Goal: Find specific page/section: Find specific page/section

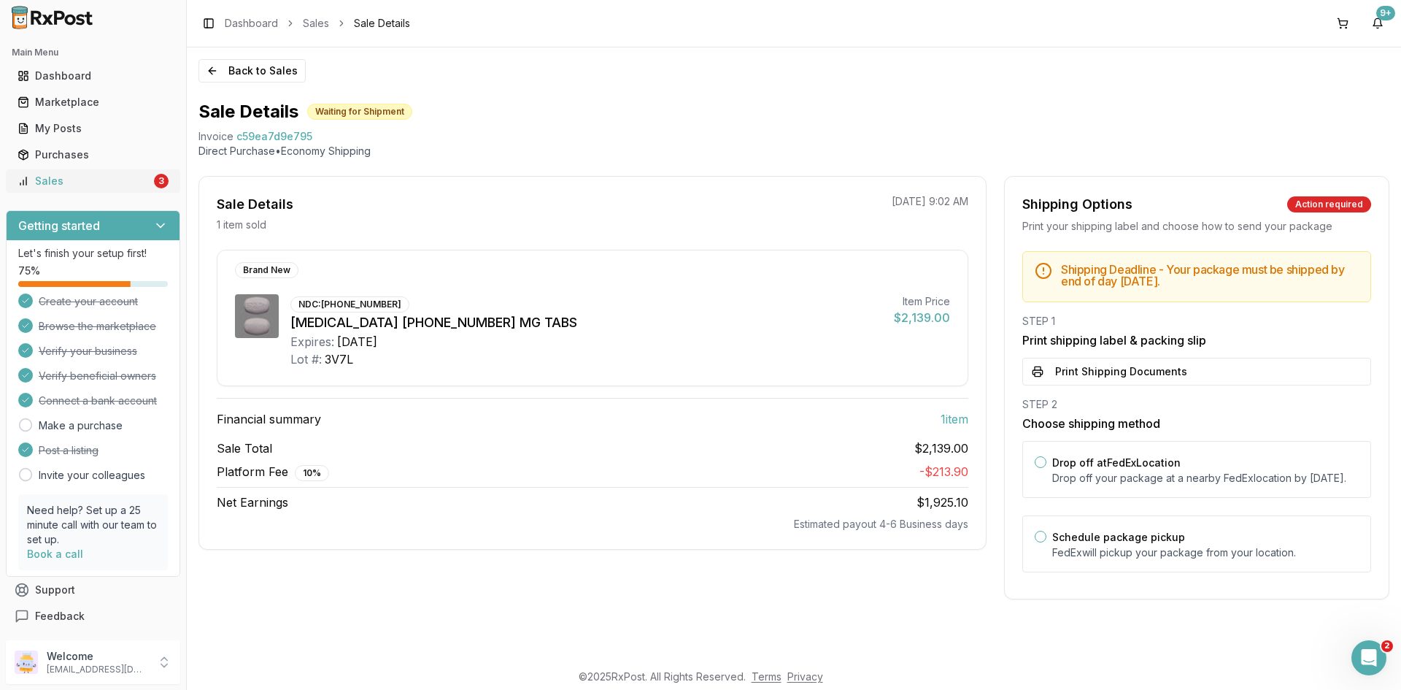
click at [141, 182] on div "Sales" at bounding box center [85, 181] width 134 height 15
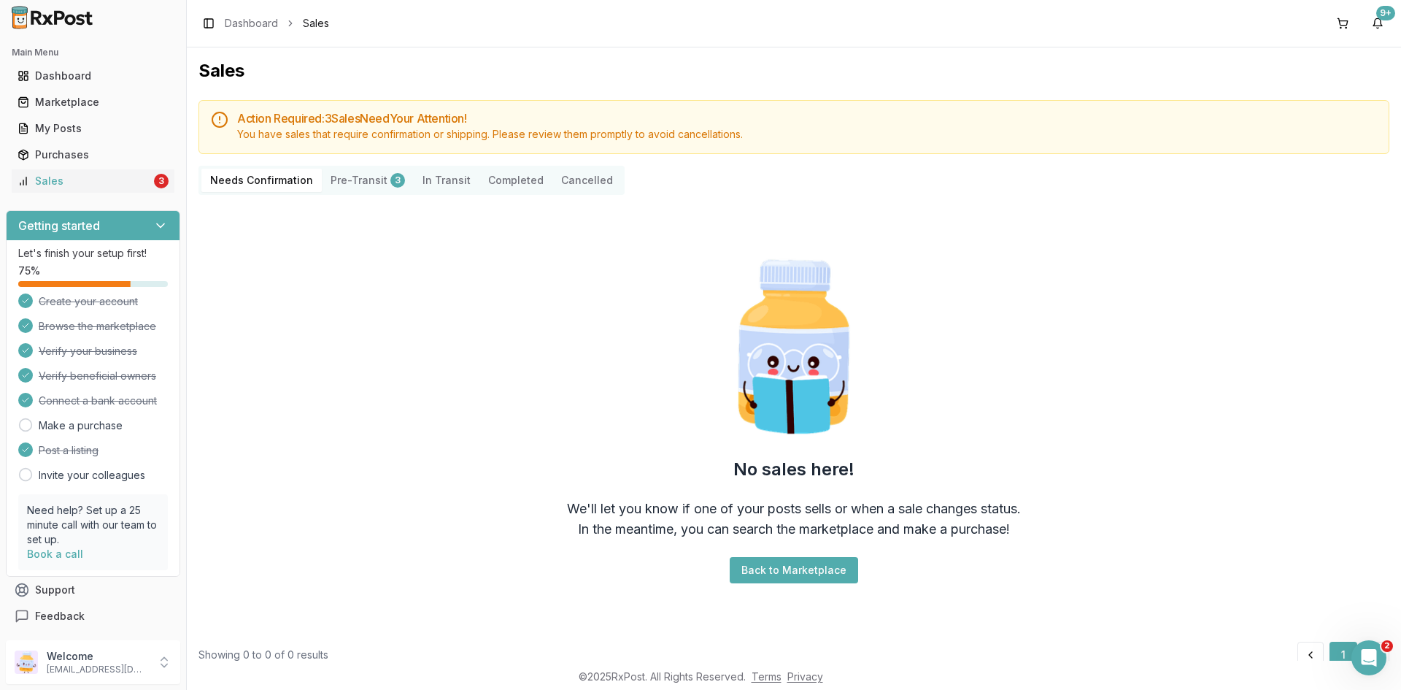
click at [363, 184] on button "Pre-Transit 3" at bounding box center [368, 180] width 92 height 23
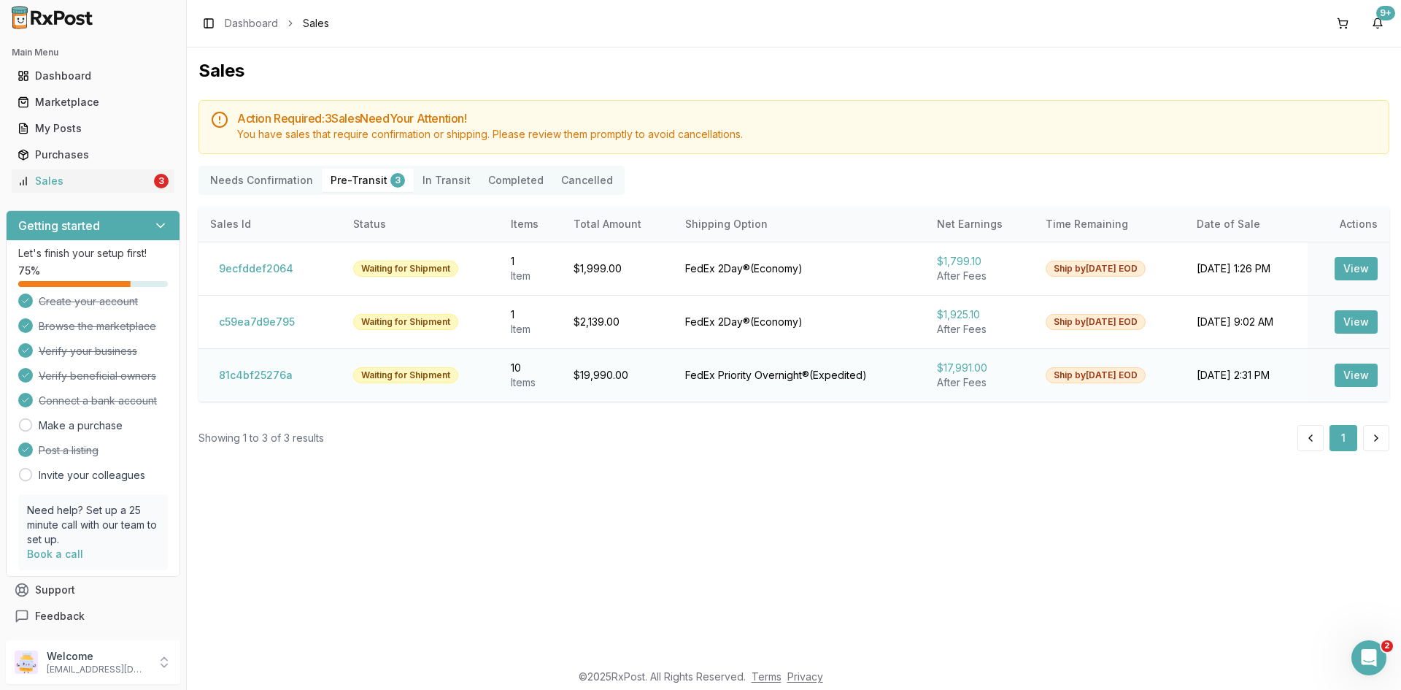
click at [1350, 374] on button "View" at bounding box center [1356, 374] width 43 height 23
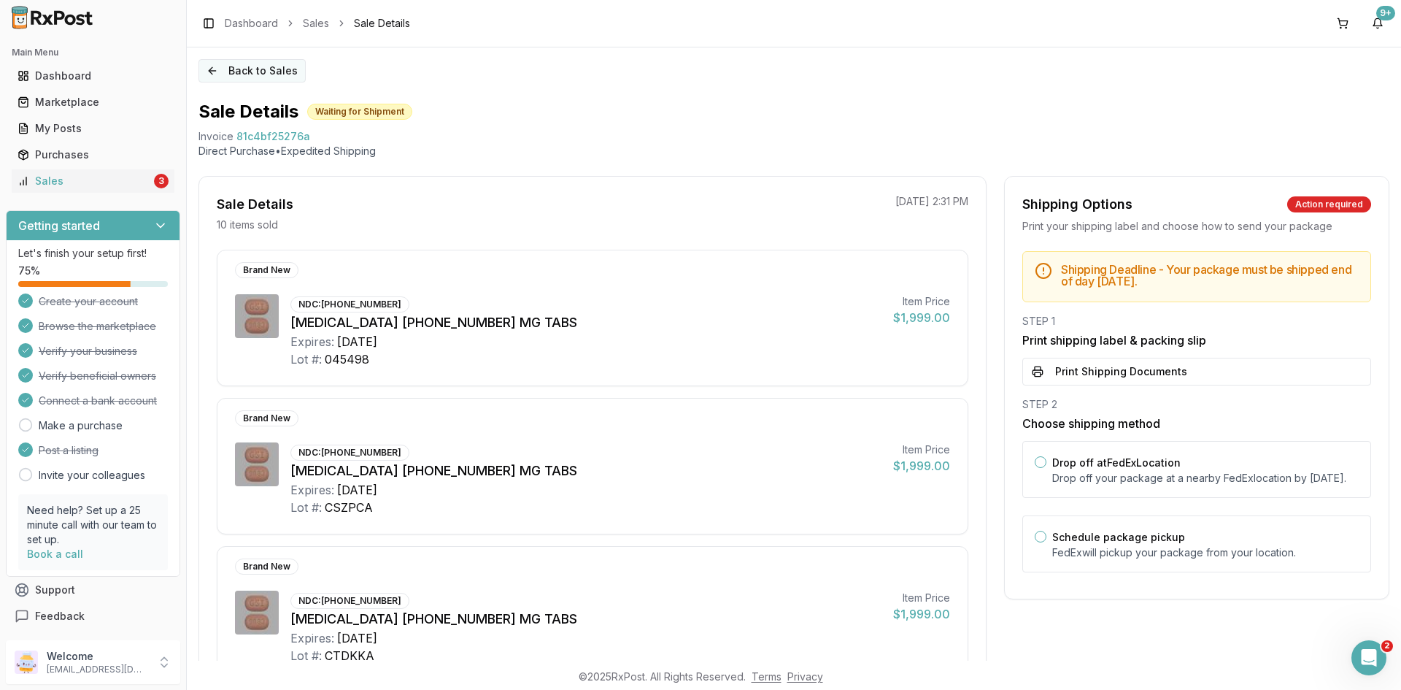
click at [247, 64] on button "Back to Sales" at bounding box center [252, 70] width 107 height 23
